Goal: Navigation & Orientation: Find specific page/section

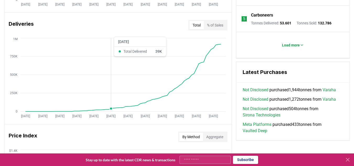
scroll to position [352, 0]
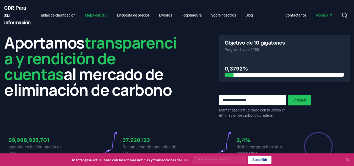
click at [99, 17] on font "Mapa del CDR" at bounding box center [96, 15] width 23 height 4
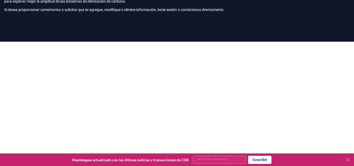
scroll to position [86, 0]
